Goal: Navigation & Orientation: Find specific page/section

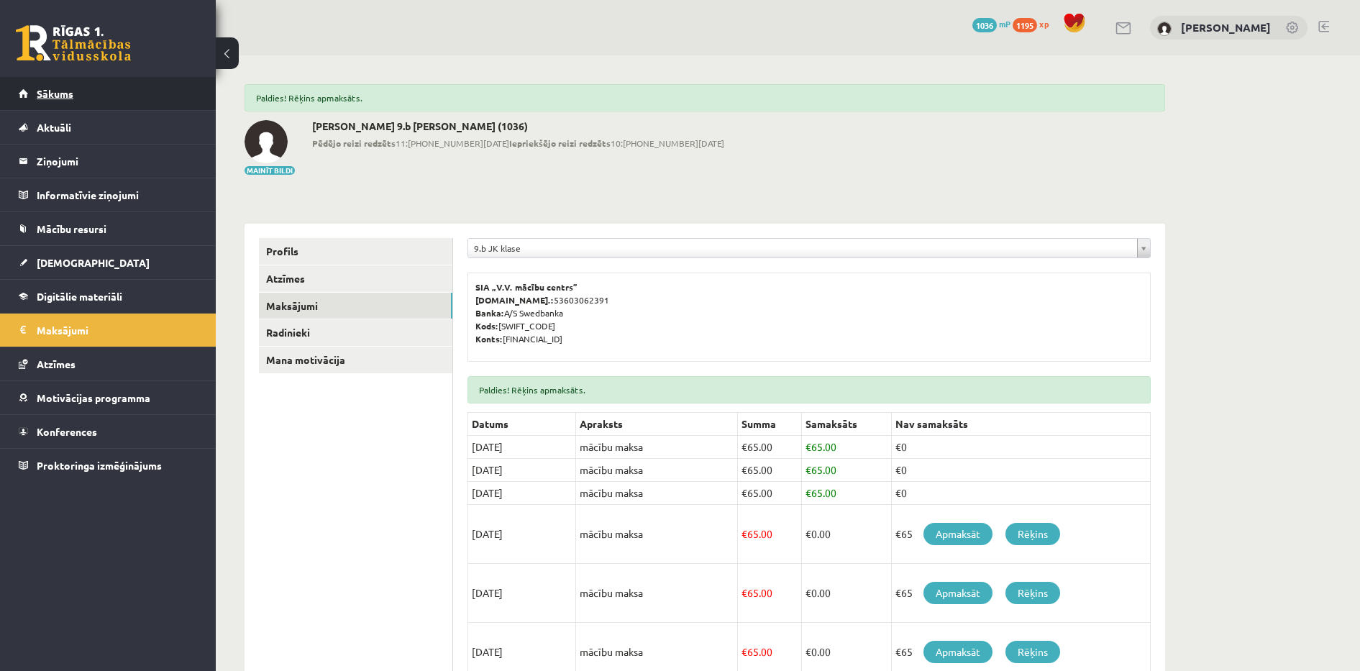
drag, startPoint x: 0, startPoint y: 0, endPoint x: 162, endPoint y: 97, distance: 188.7
click at [162, 97] on link "Sākums" at bounding box center [108, 93] width 179 height 33
